Goal: Participate in discussion: Engage in conversation with other users on a specific topic

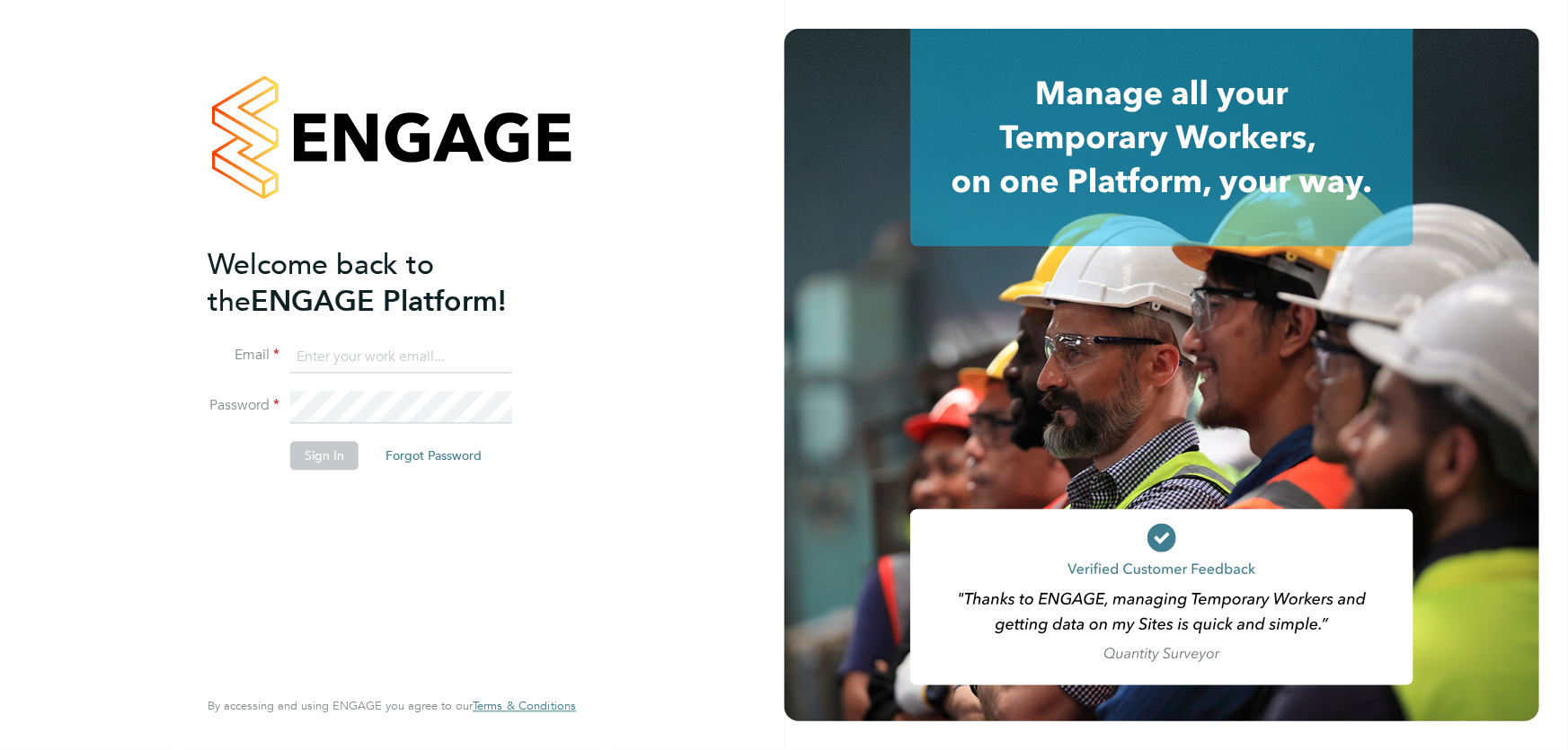
type input "[PERSON_NAME][EMAIL_ADDRESS][DOMAIN_NAME]"
click at [344, 460] on button "Sign In" at bounding box center [324, 455] width 68 height 29
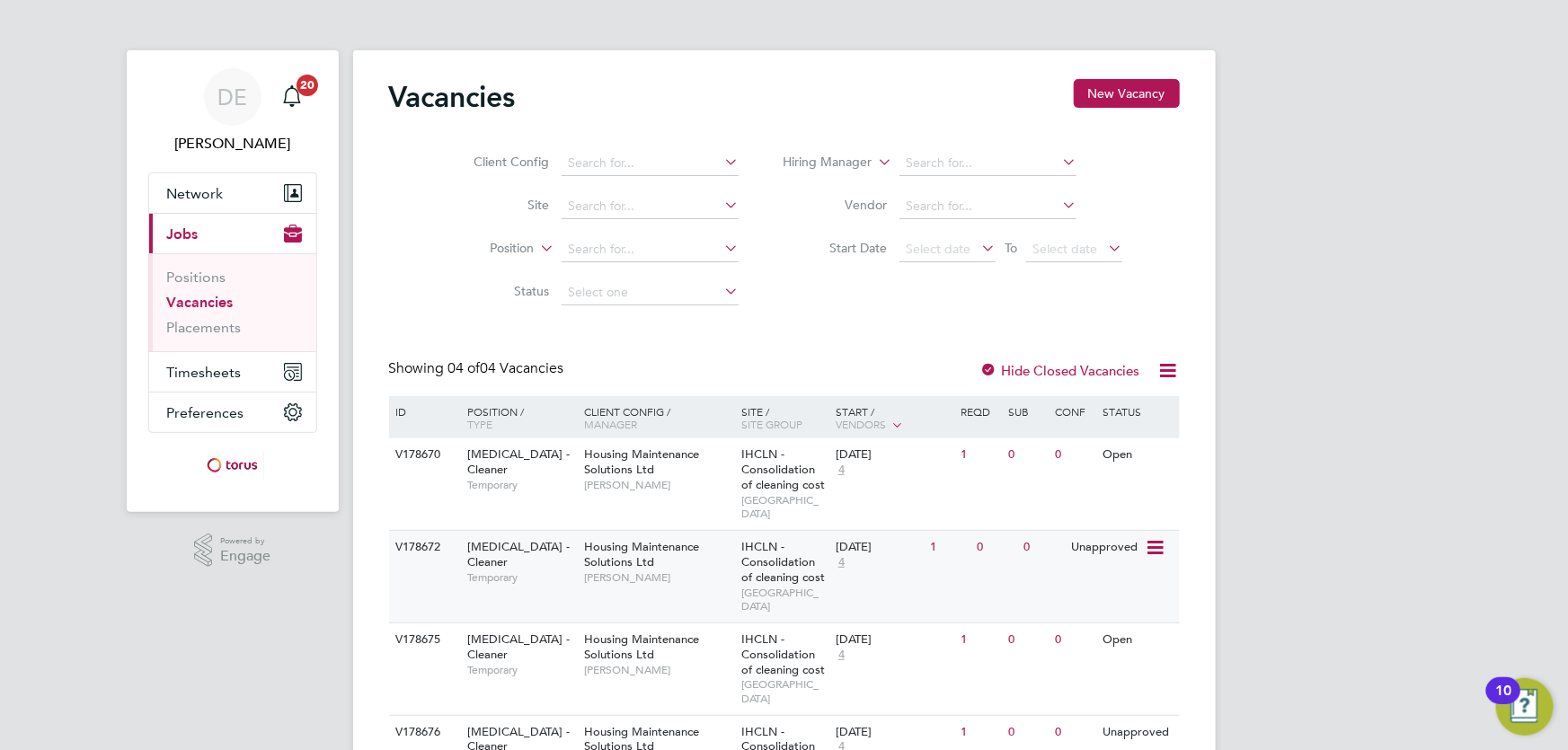
scroll to position [65, 0]
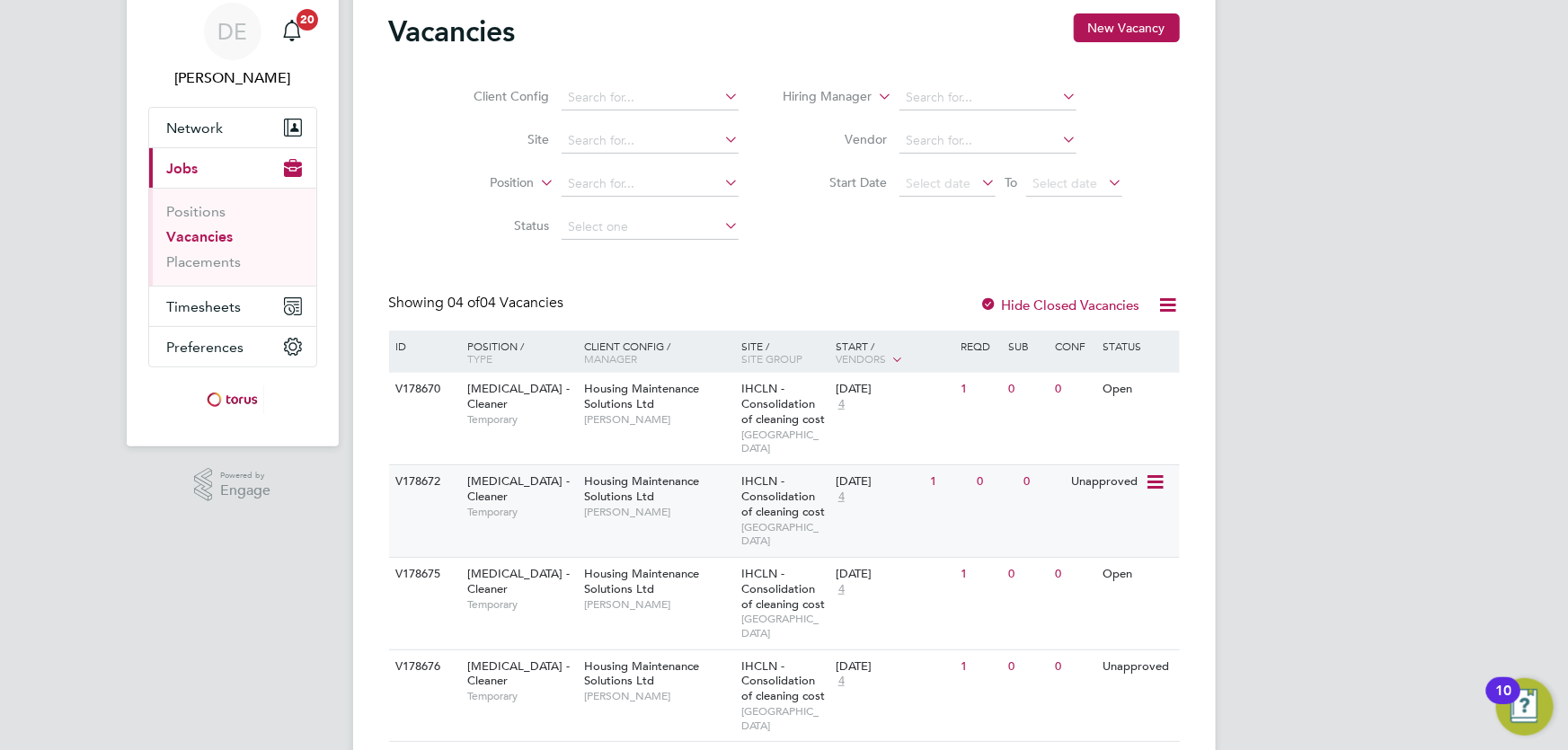
click at [1112, 472] on div "Unapproved" at bounding box center [1105, 481] width 78 height 34
click at [969, 650] on div "1" at bounding box center [948, 666] width 47 height 34
click at [213, 218] on link "Positions" at bounding box center [197, 211] width 60 height 17
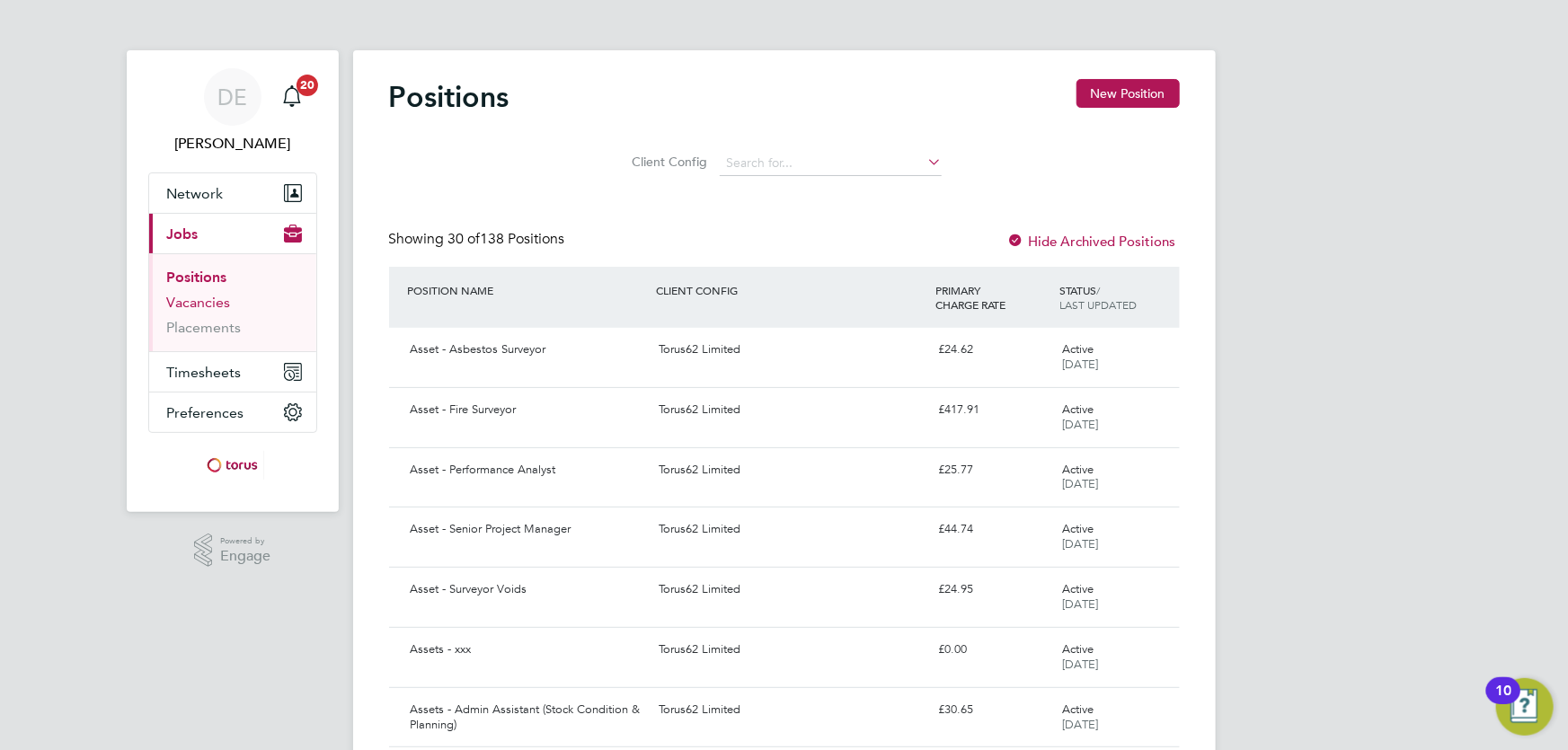
click at [208, 302] on link "Vacancies" at bounding box center [199, 302] width 63 height 17
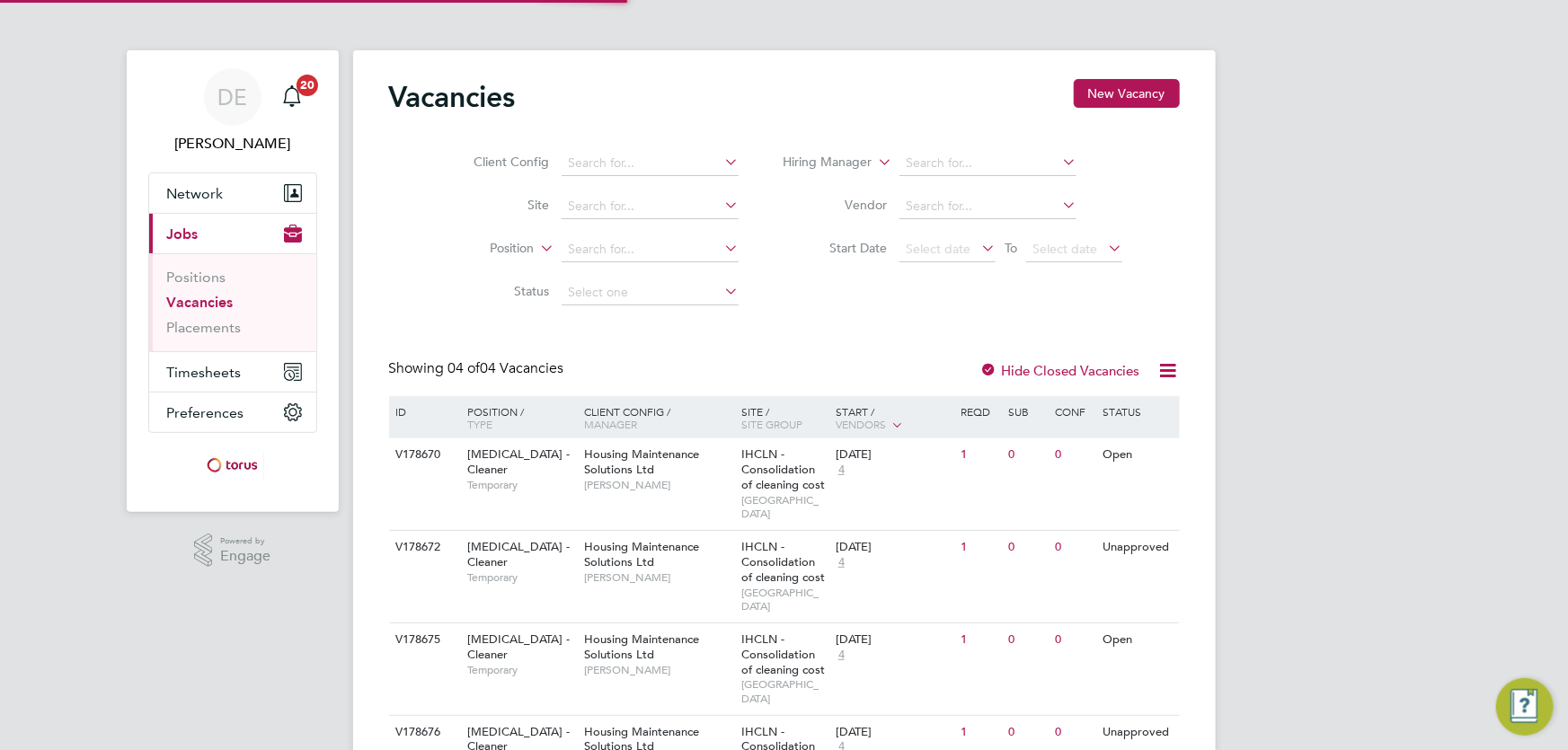
click at [205, 337] on ul "Positions Vacancies Placements" at bounding box center [233, 302] width 167 height 98
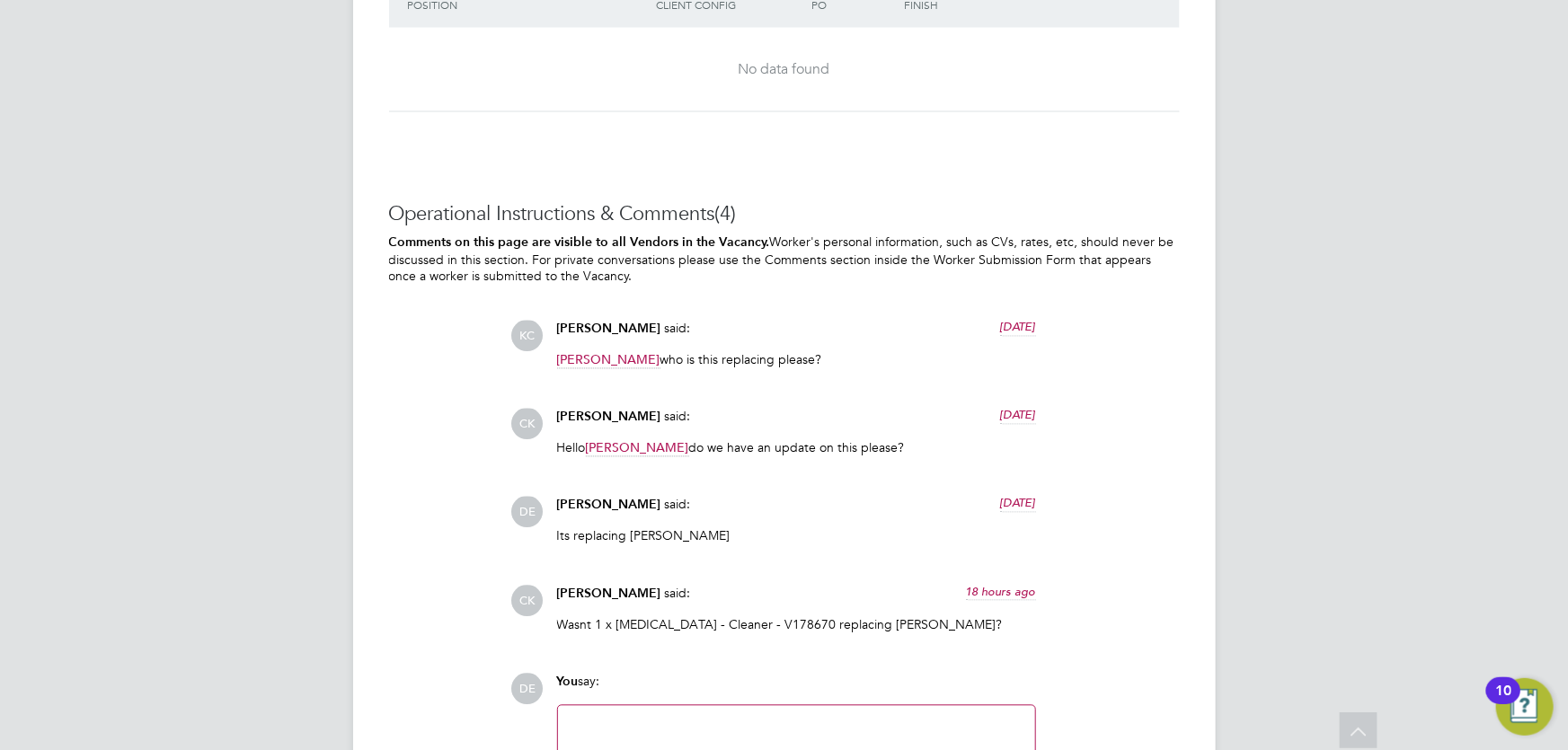
scroll to position [1821, 0]
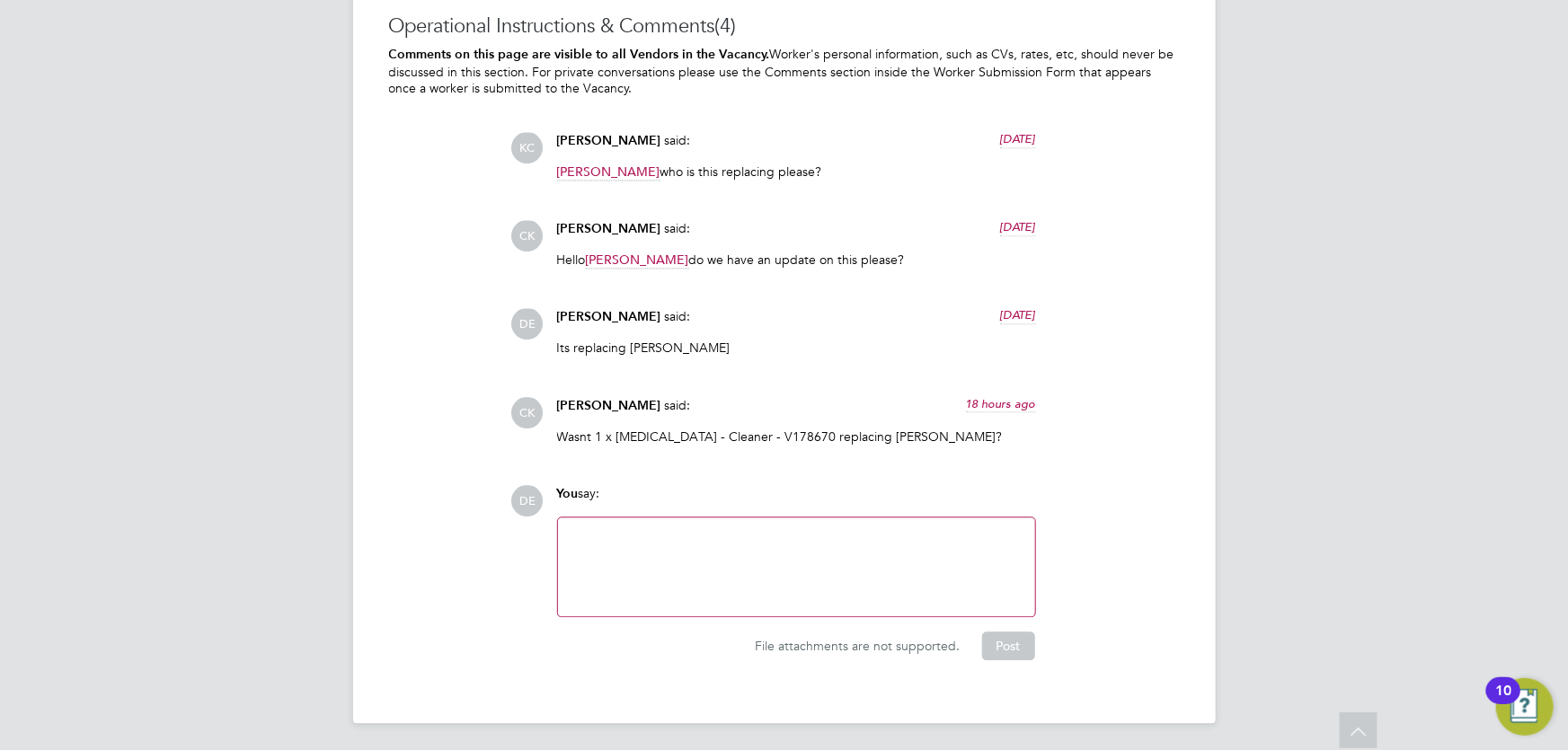
click at [726, 551] on div at bounding box center [796, 567] width 455 height 77
click at [1015, 646] on button "Post" at bounding box center [1008, 645] width 53 height 29
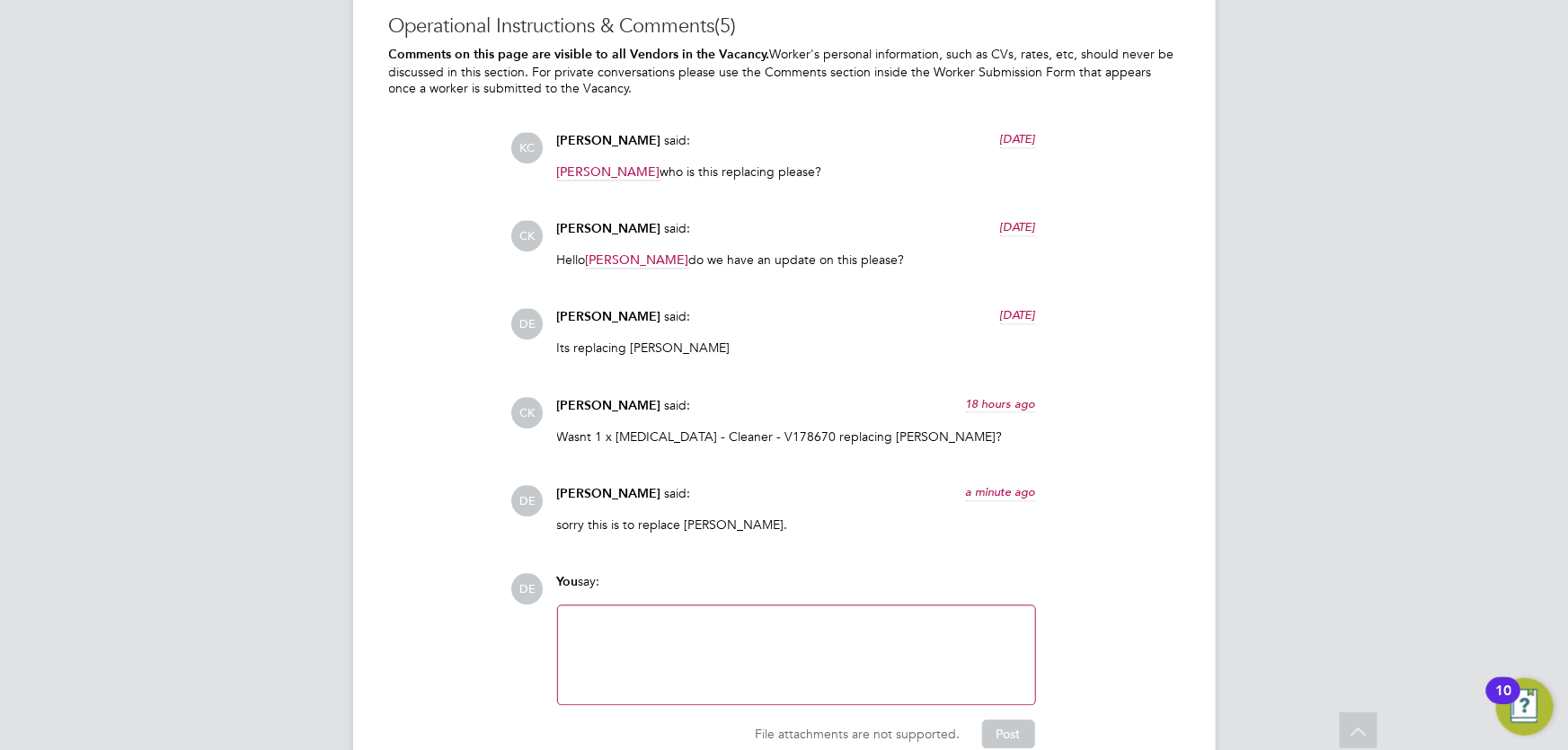
scroll to position [1739, 0]
